Goal: Task Accomplishment & Management: Use online tool/utility

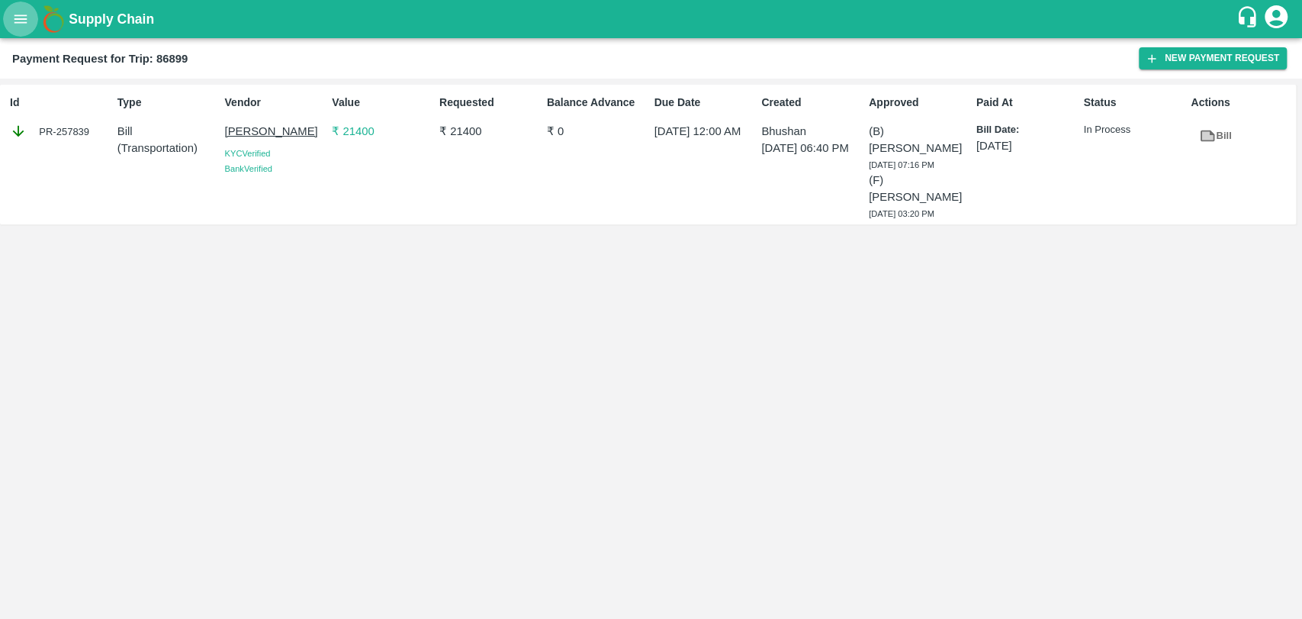
click at [17, 24] on icon "open drawer" at bounding box center [20, 19] width 17 height 17
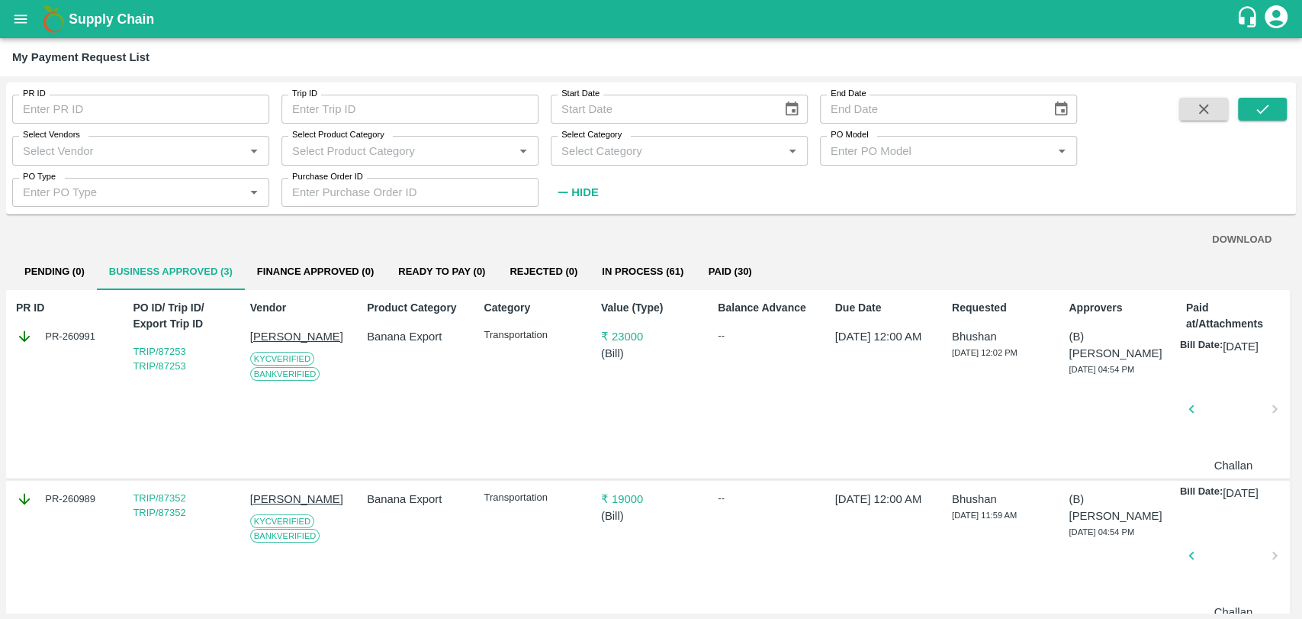
click at [15, 20] on icon "open drawer" at bounding box center [20, 19] width 17 height 17
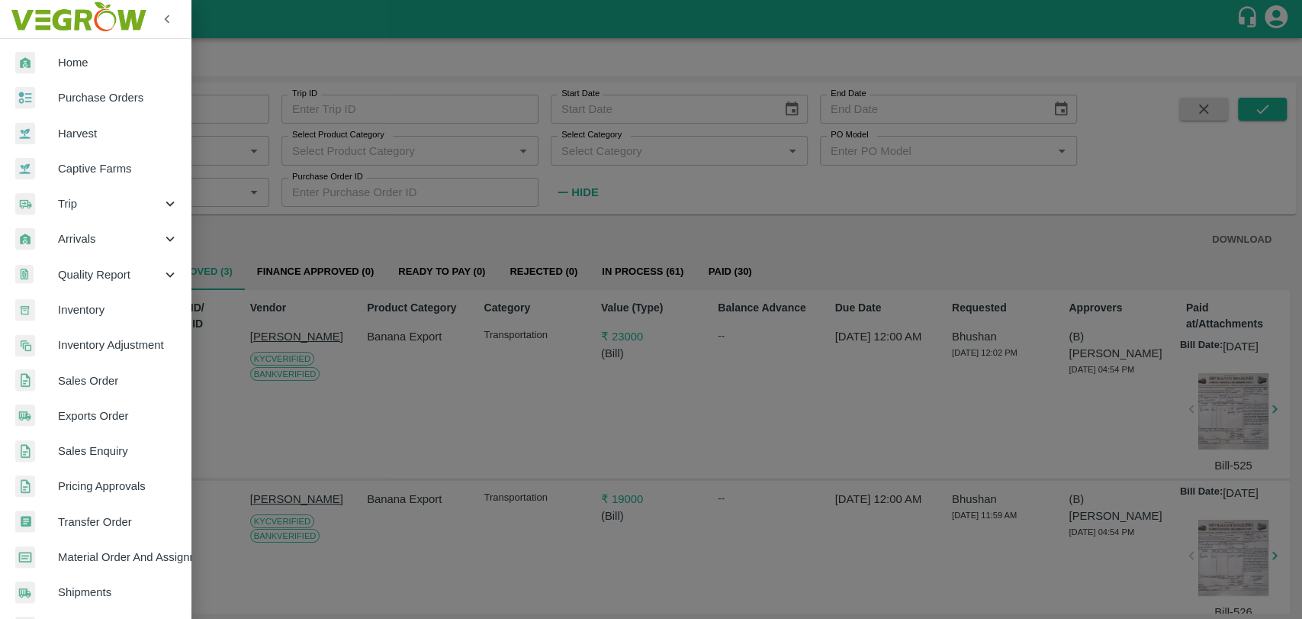
scroll to position [321, 0]
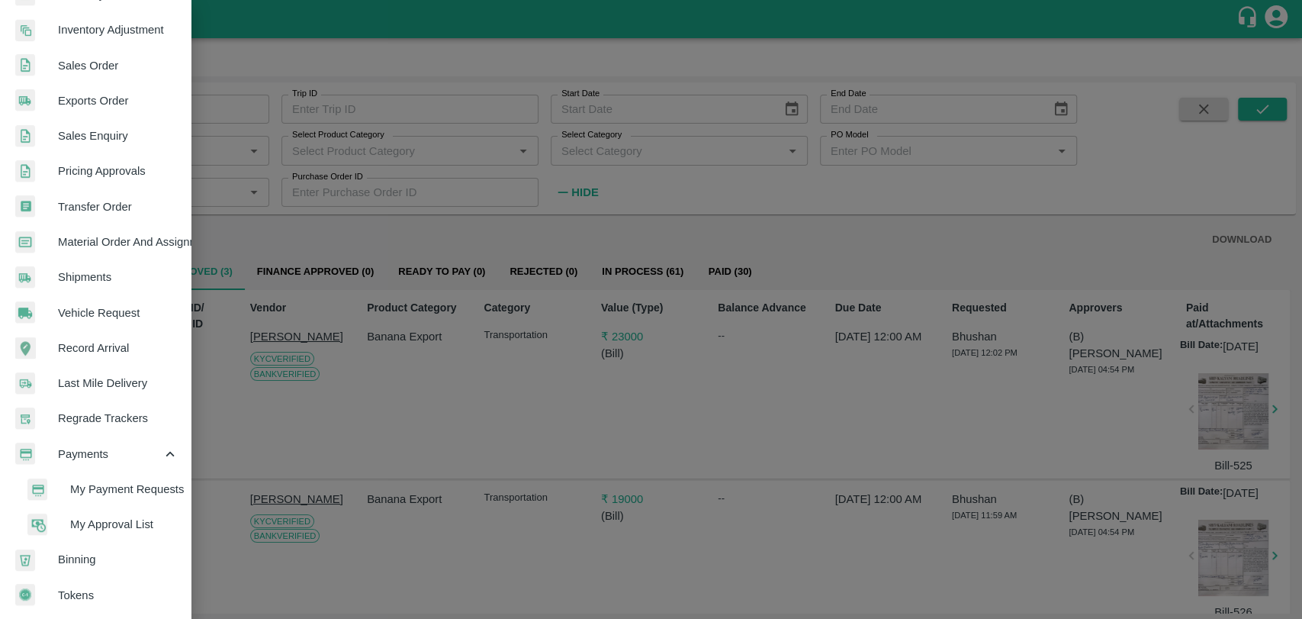
click at [96, 488] on span "My Payment Requests" at bounding box center [124, 489] width 108 height 17
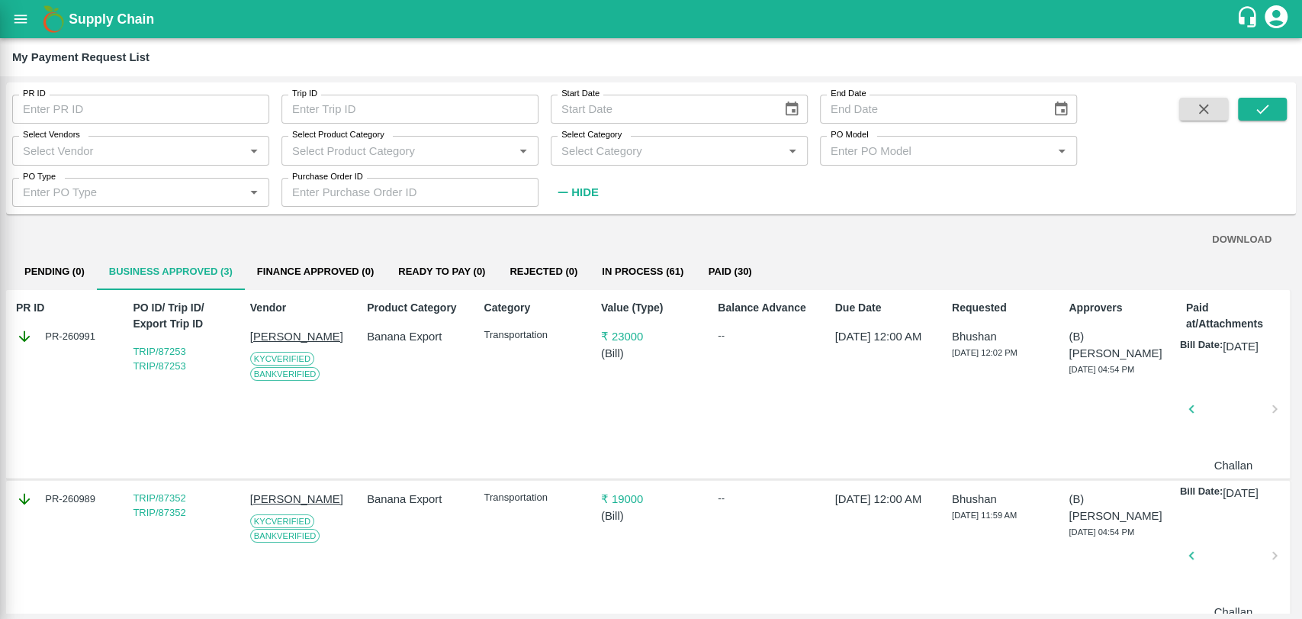
scroll to position [315, 0]
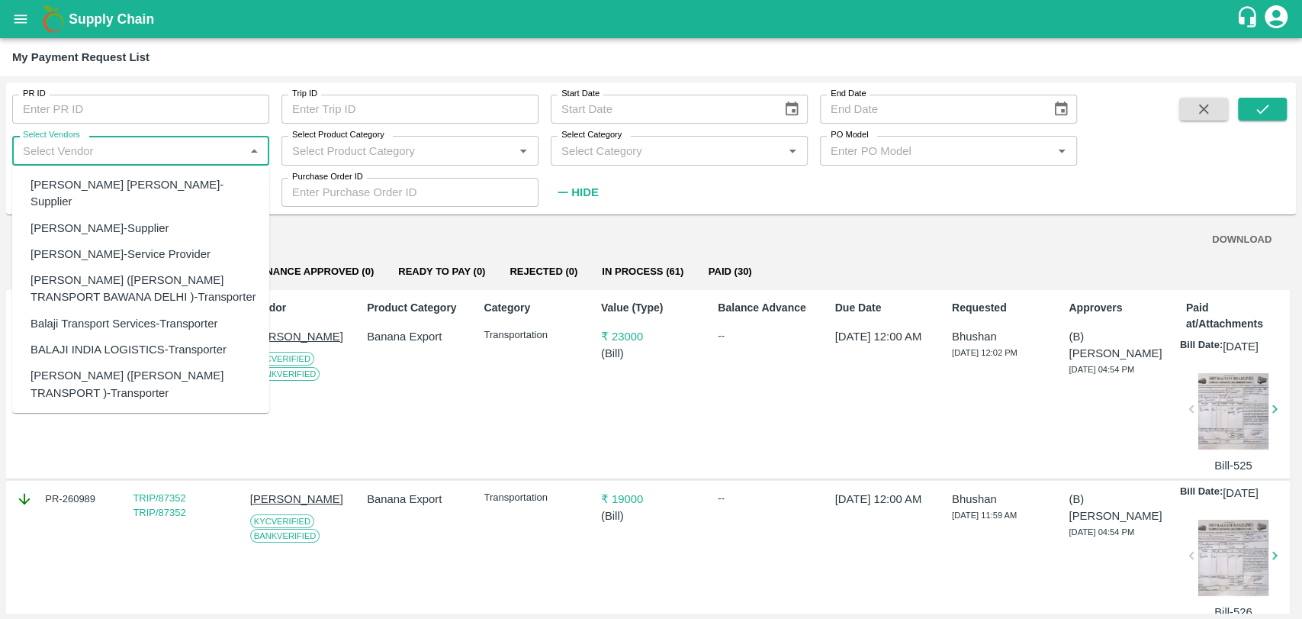
click at [103, 154] on input "Select Vendors" at bounding box center [128, 150] width 223 height 20
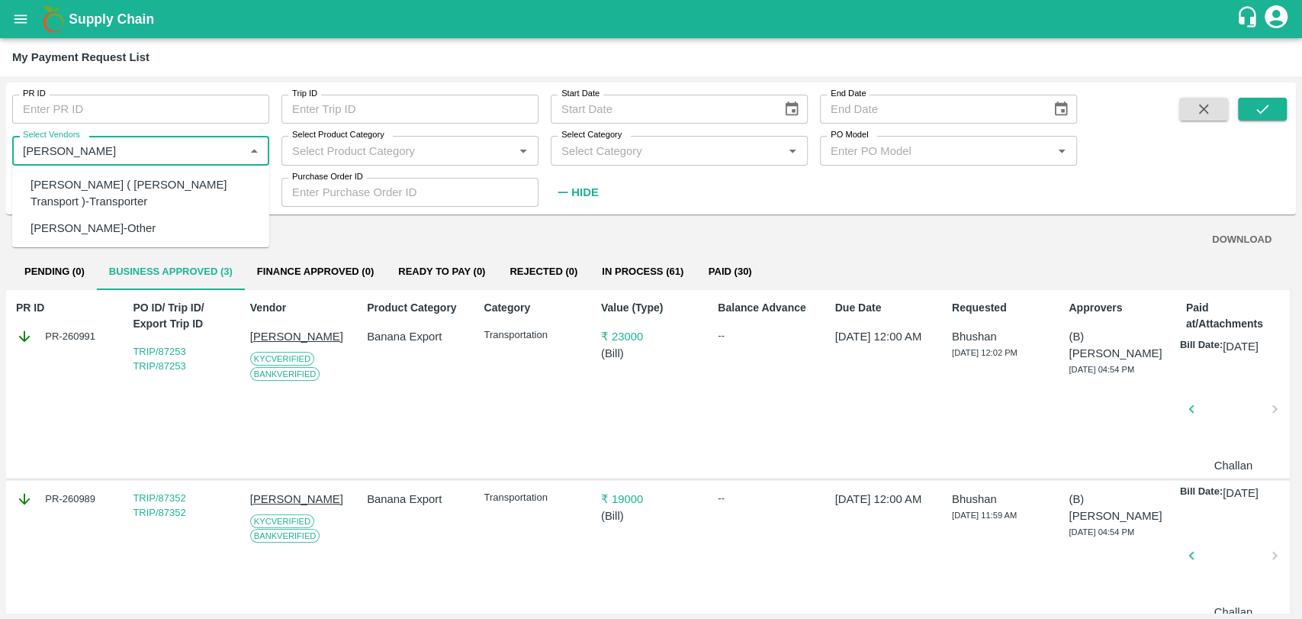
click at [89, 192] on div "Nitin Rasal ( Bhairavnath Transport )-Transporter" at bounding box center [144, 193] width 227 height 34
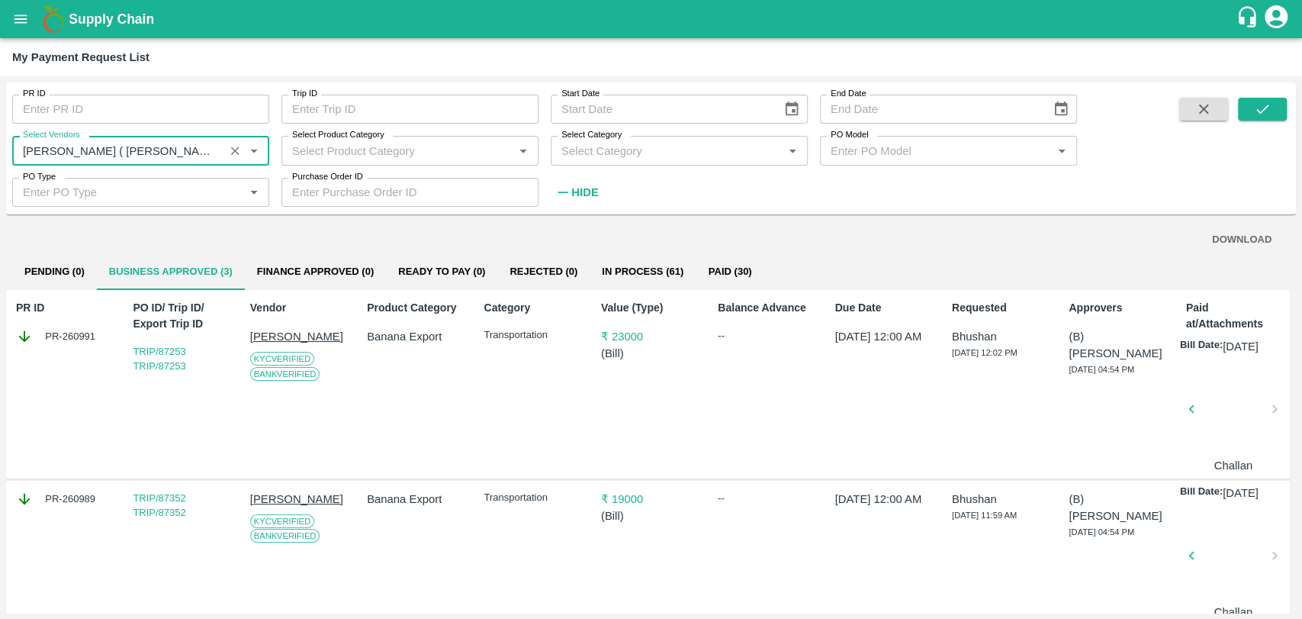
type input "Nitin Rasal ( Bhairavnath Transport )-Transporter"
click at [796, 121] on button "Choose date" at bounding box center [791, 109] width 29 height 29
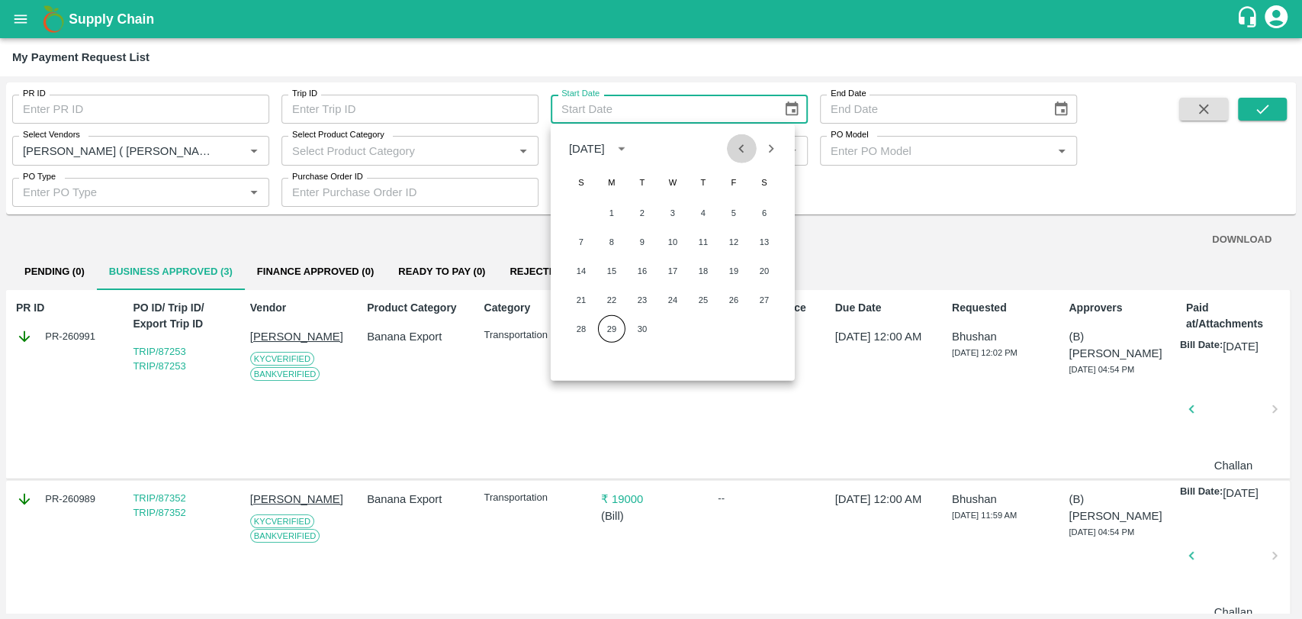
click at [744, 153] on icon "Previous month" at bounding box center [741, 148] width 17 height 17
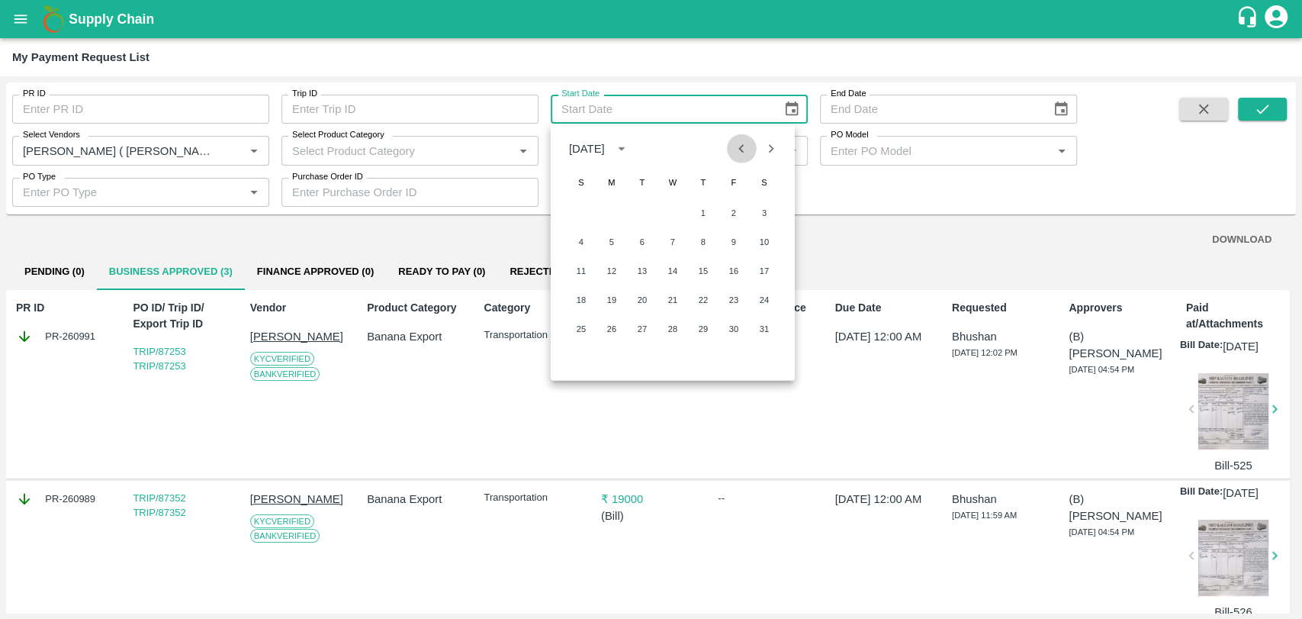
click at [744, 153] on icon "Previous month" at bounding box center [741, 148] width 17 height 17
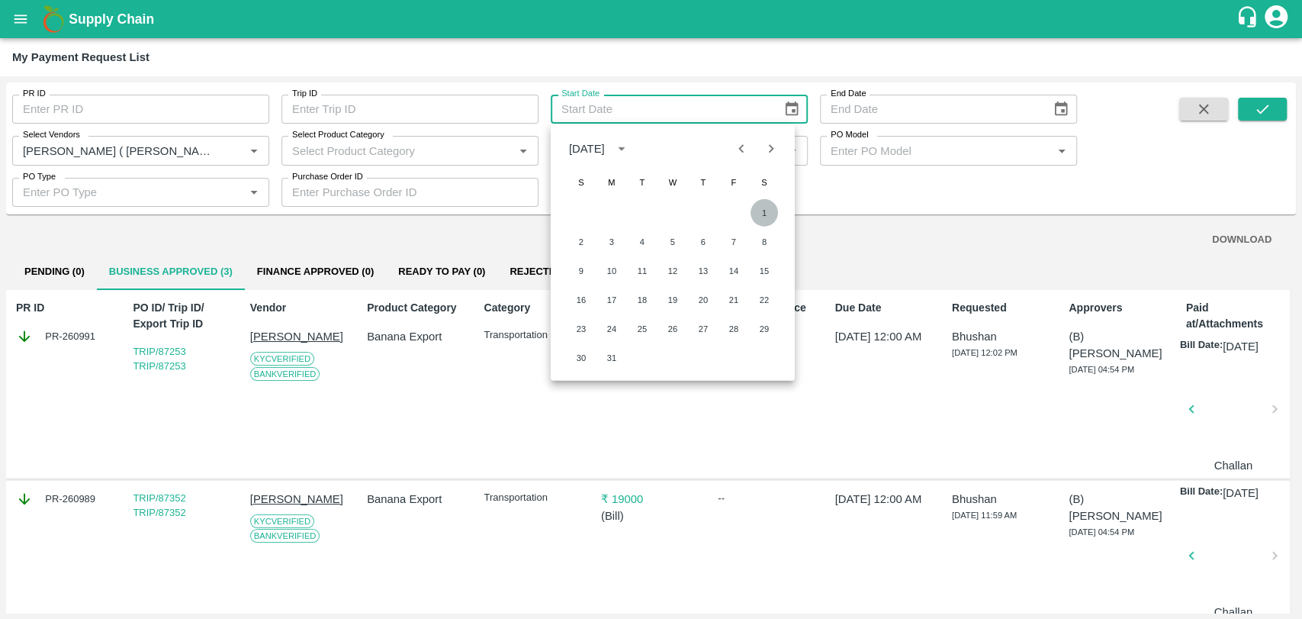
click at [755, 209] on button "1" at bounding box center [764, 212] width 27 height 27
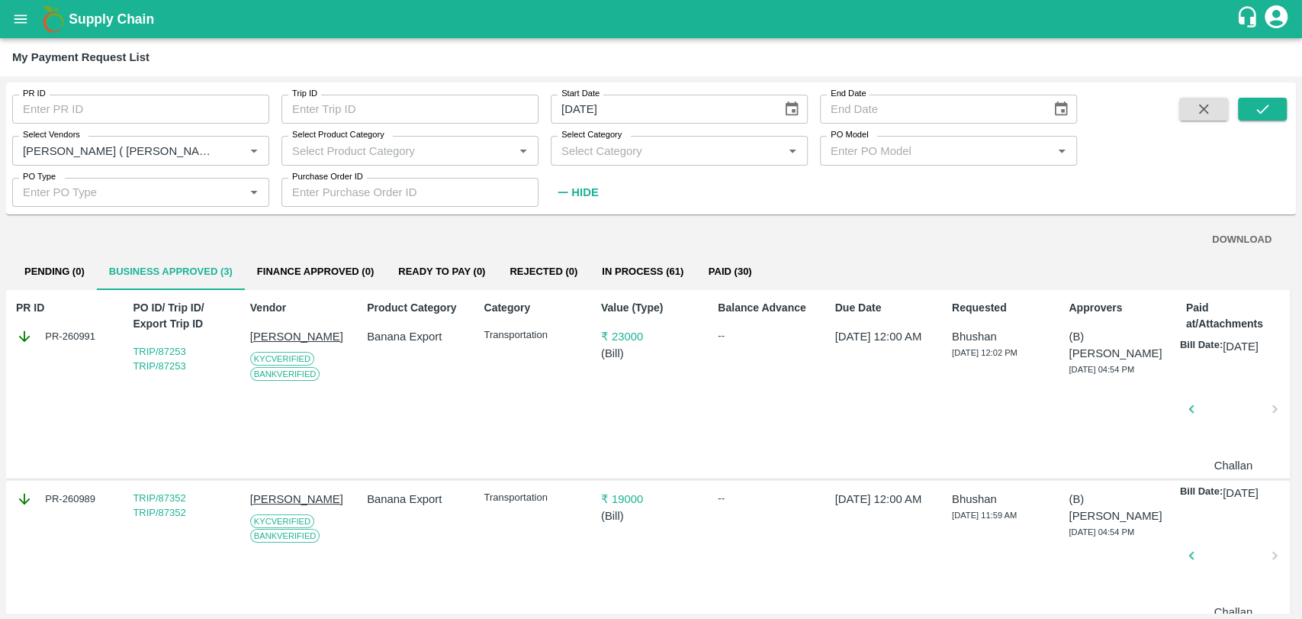
type input "01/03/2025"
click at [1272, 111] on button "submit" at bounding box center [1262, 109] width 49 height 23
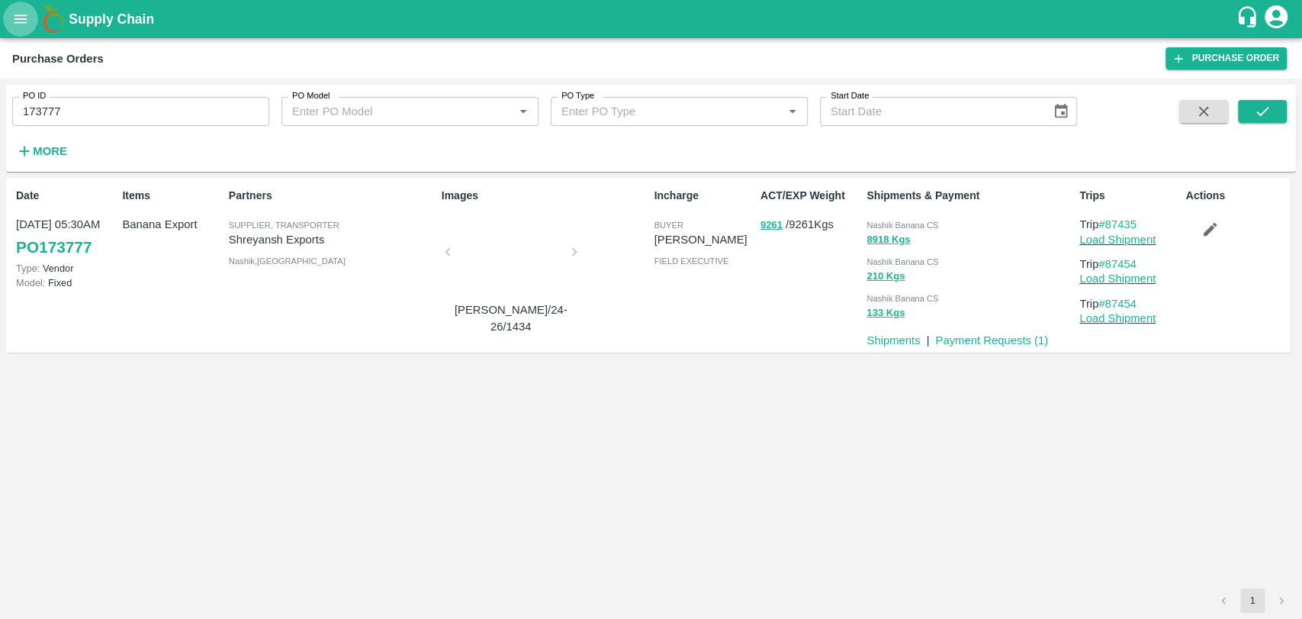
click at [27, 8] on button "open drawer" at bounding box center [20, 19] width 35 height 35
